Goal: Information Seeking & Learning: Stay updated

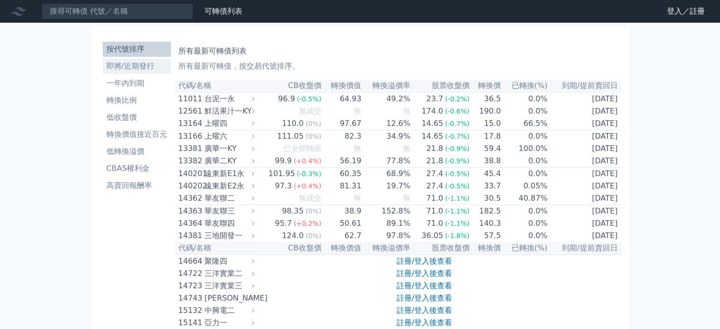
click at [155, 71] on li "即將/近期發行" at bounding box center [137, 66] width 68 height 11
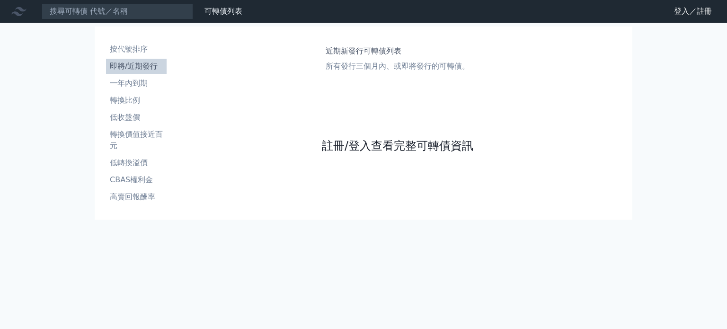
click at [378, 140] on link "註冊/登入查看完整可轉債資訊" at bounding box center [397, 145] width 151 height 15
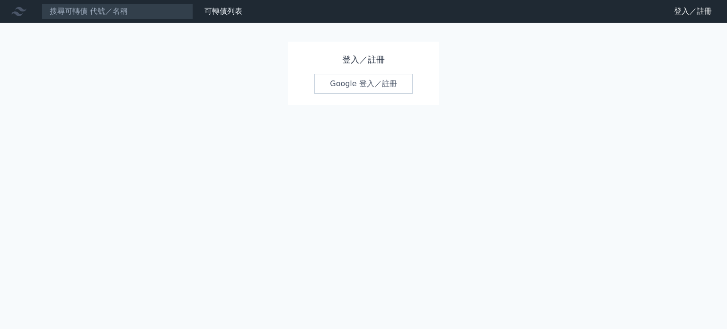
click at [360, 81] on link "Google 登入／註冊" at bounding box center [363, 84] width 98 height 20
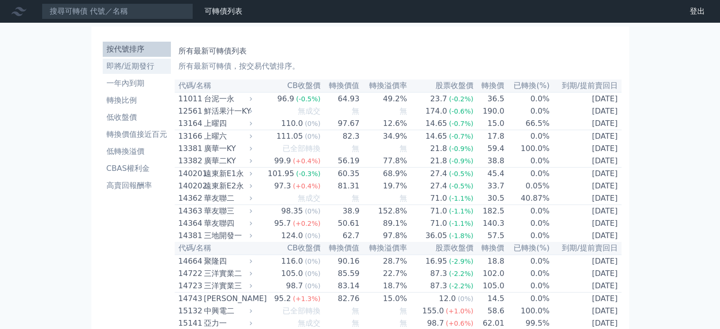
click at [143, 67] on li "即將/近期發行" at bounding box center [137, 66] width 68 height 11
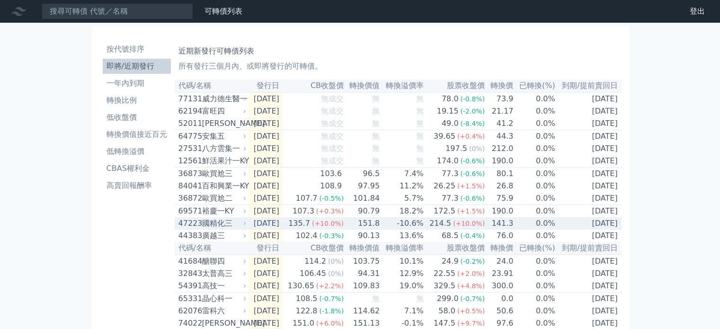
scroll to position [47, 0]
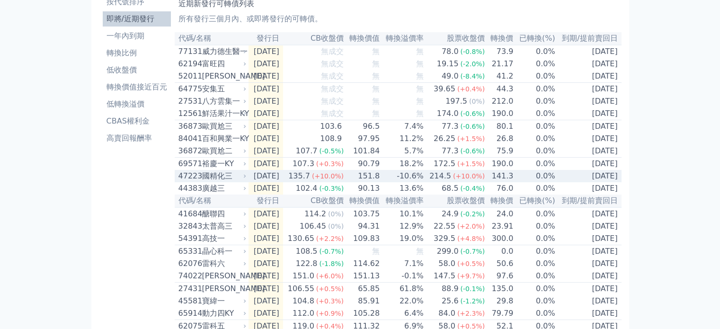
click at [396, 182] on td "-10.6%" at bounding box center [402, 176] width 44 height 12
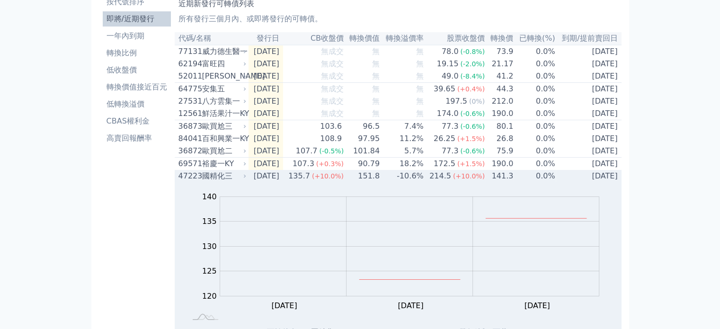
click at [396, 182] on td "-10.6%" at bounding box center [402, 176] width 44 height 12
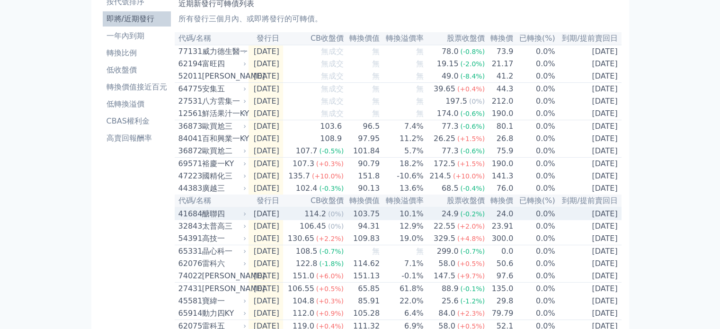
click at [404, 220] on td "10.1%" at bounding box center [402, 213] width 44 height 13
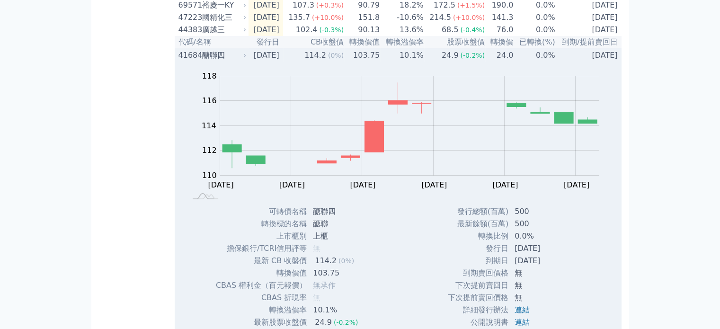
scroll to position [189, 0]
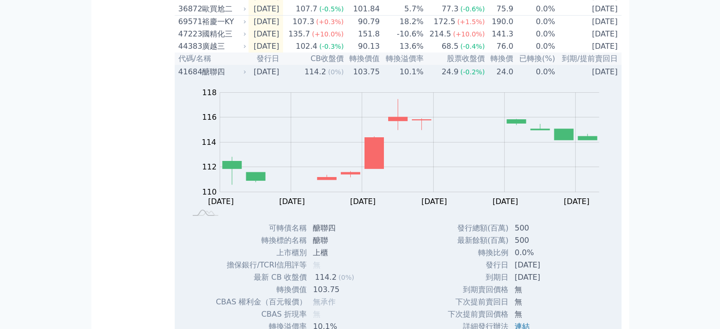
click at [409, 78] on td "10.1%" at bounding box center [402, 71] width 44 height 13
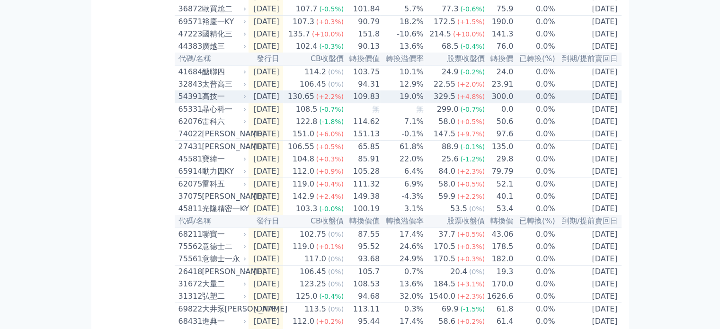
click at [400, 103] on td "19.0%" at bounding box center [402, 96] width 44 height 13
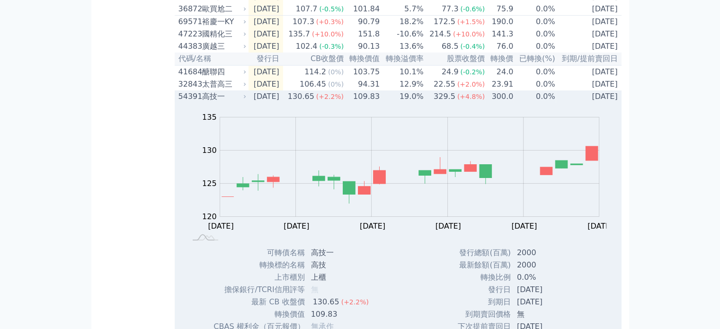
click at [400, 103] on td "19.0%" at bounding box center [402, 96] width 44 height 12
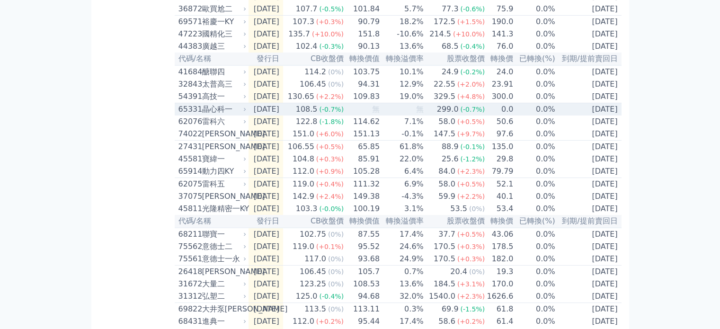
click at [406, 116] on td "無" at bounding box center [402, 109] width 44 height 13
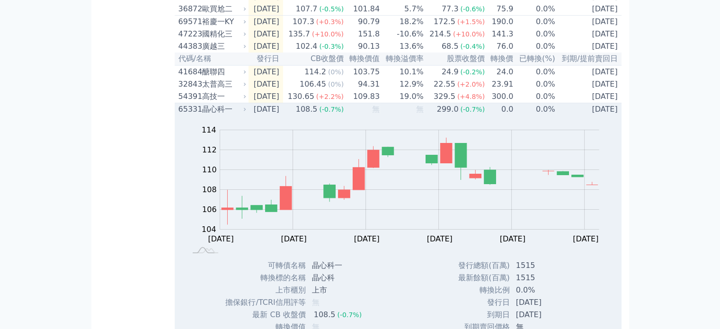
click at [406, 116] on td "無" at bounding box center [402, 109] width 44 height 13
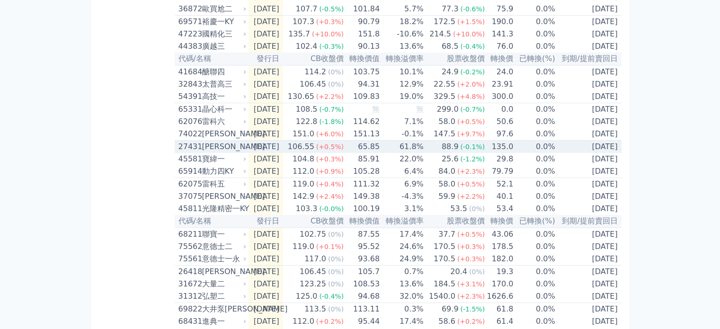
click at [407, 153] on td "61.8%" at bounding box center [402, 147] width 44 height 13
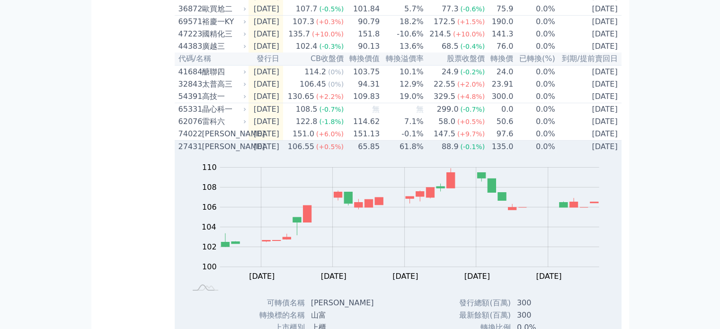
click at [407, 153] on td "61.8%" at bounding box center [402, 147] width 44 height 13
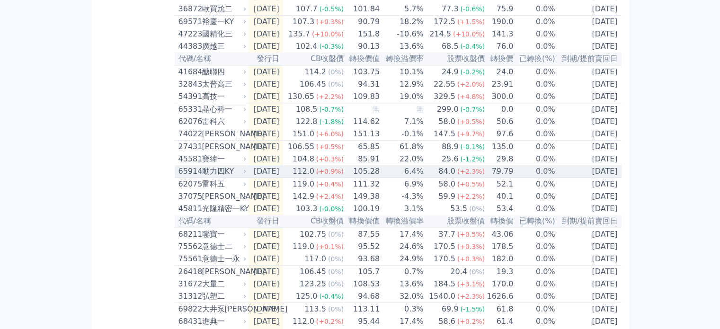
click at [401, 165] on td "22.0%" at bounding box center [402, 159] width 44 height 12
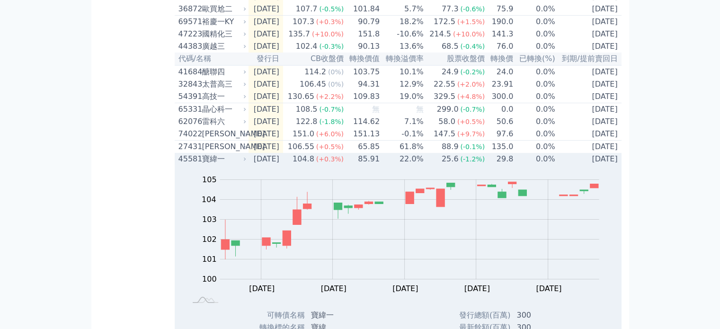
click at [343, 163] on span "(+0.3%)" at bounding box center [329, 159] width 27 height 8
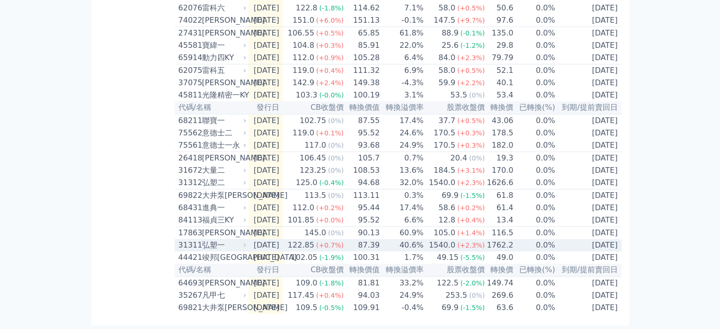
scroll to position [342, 0]
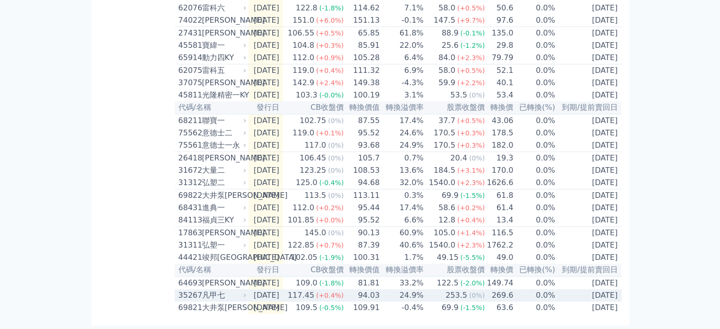
click at [405, 293] on td "24.9%" at bounding box center [402, 295] width 44 height 12
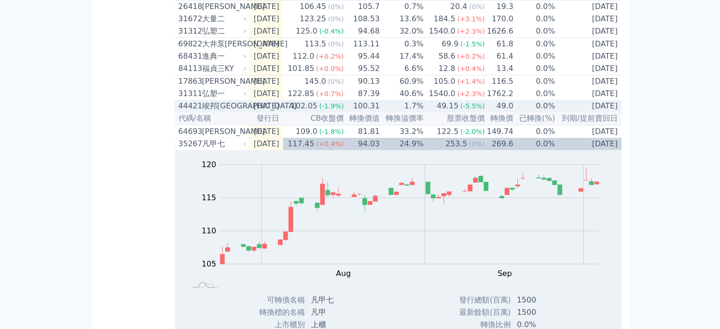
scroll to position [484, 0]
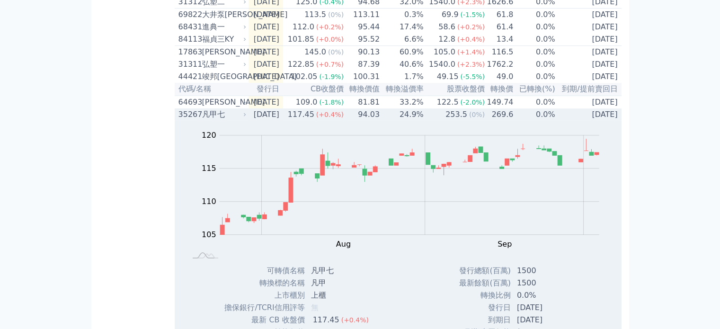
click at [394, 121] on td "24.9%" at bounding box center [402, 114] width 44 height 12
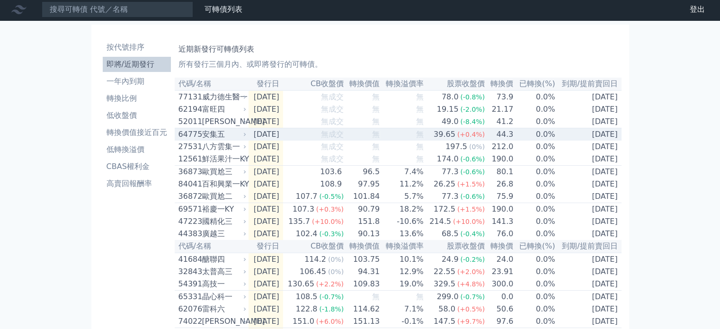
scroll to position [0, 0]
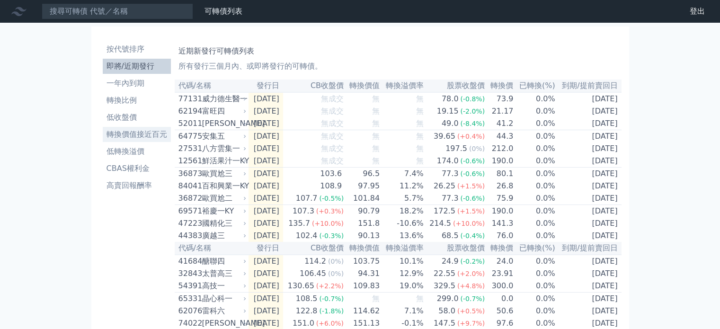
click at [145, 138] on li "轉換價值接近百元" at bounding box center [137, 134] width 68 height 11
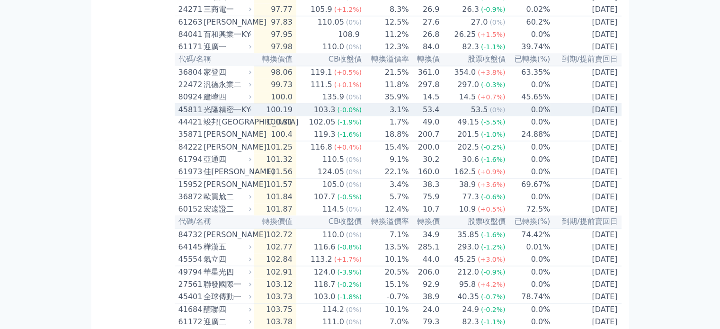
scroll to position [1277, 0]
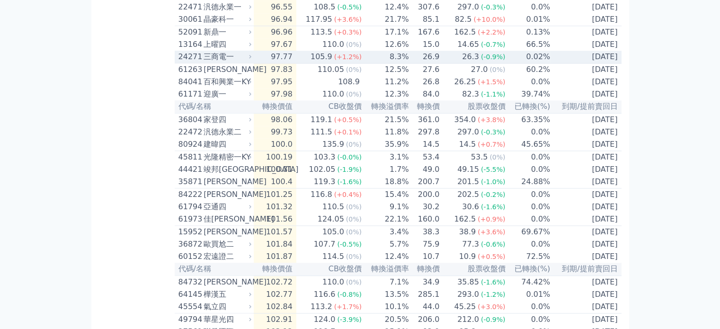
click at [312, 63] on td "105.9 (+1.2%)" at bounding box center [329, 57] width 66 height 13
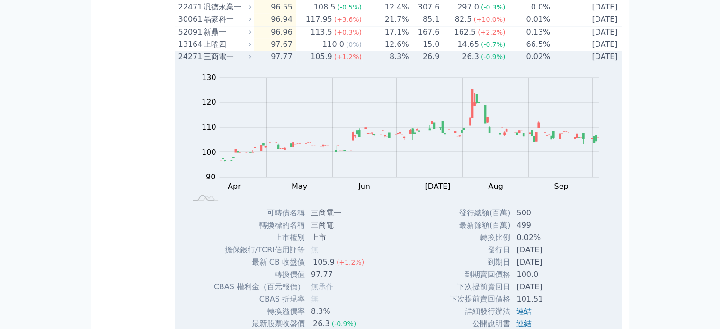
click at [309, 63] on td "105.9 (+1.2%)" at bounding box center [329, 57] width 66 height 12
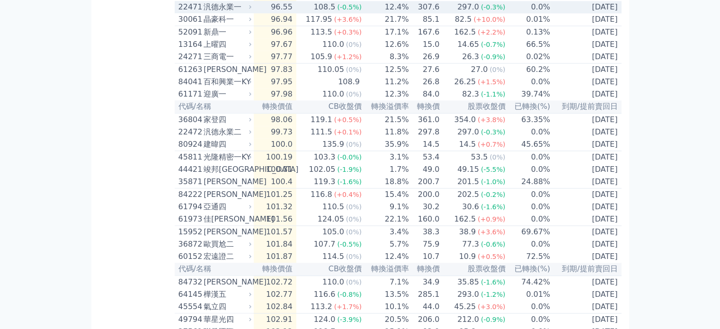
click at [325, 13] on div "108.5" at bounding box center [325, 6] width 26 height 11
